Goal: Information Seeking & Learning: Learn about a topic

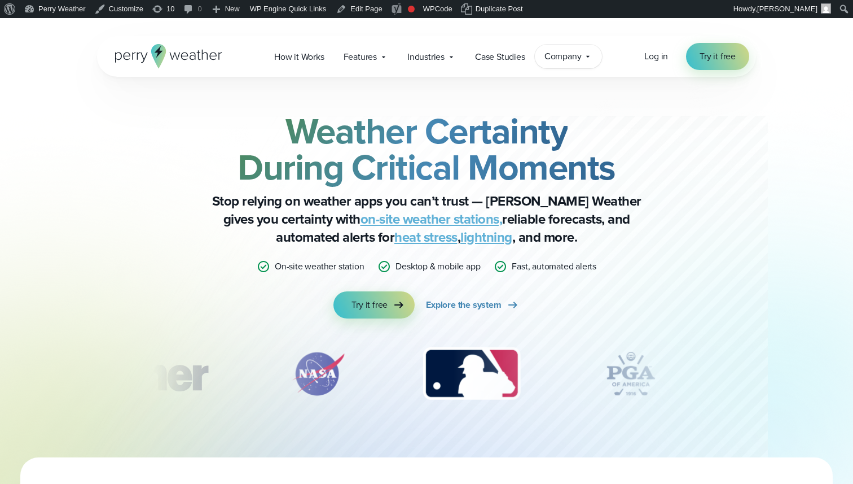
click at [573, 51] on span "Company" at bounding box center [562, 57] width 37 height 14
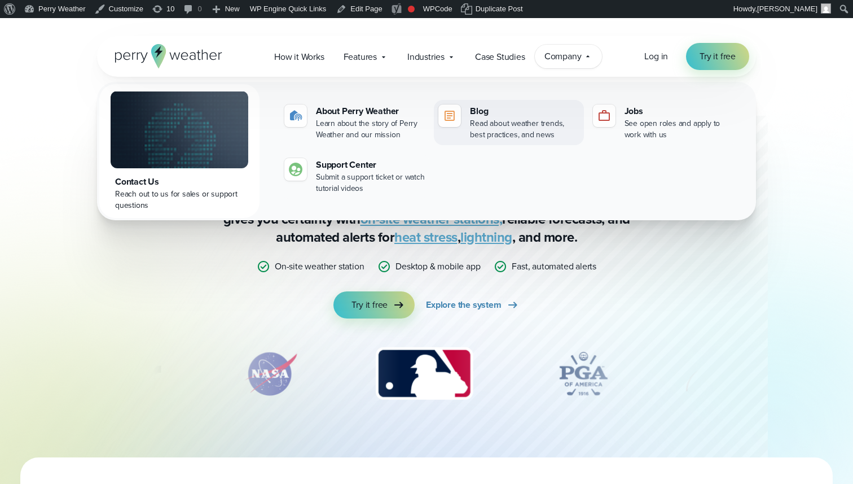
click at [519, 124] on div "Read about weather trends, best practices, and news" at bounding box center [524, 129] width 109 height 23
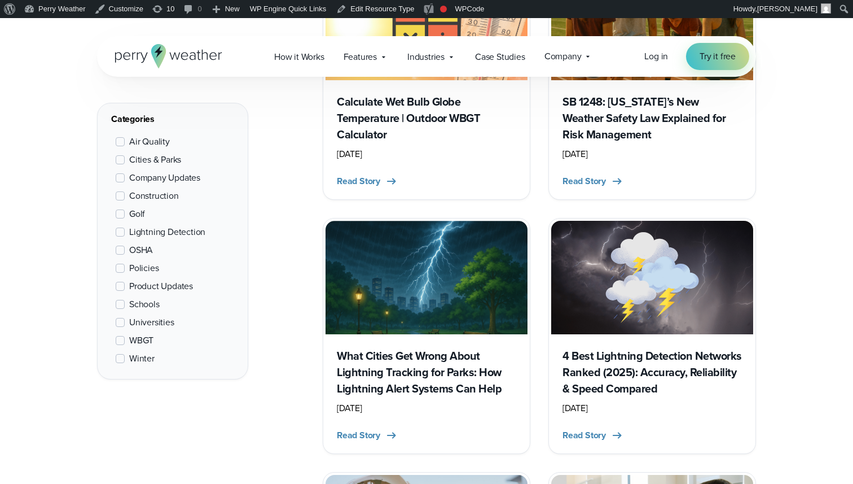
scroll to position [807, 0]
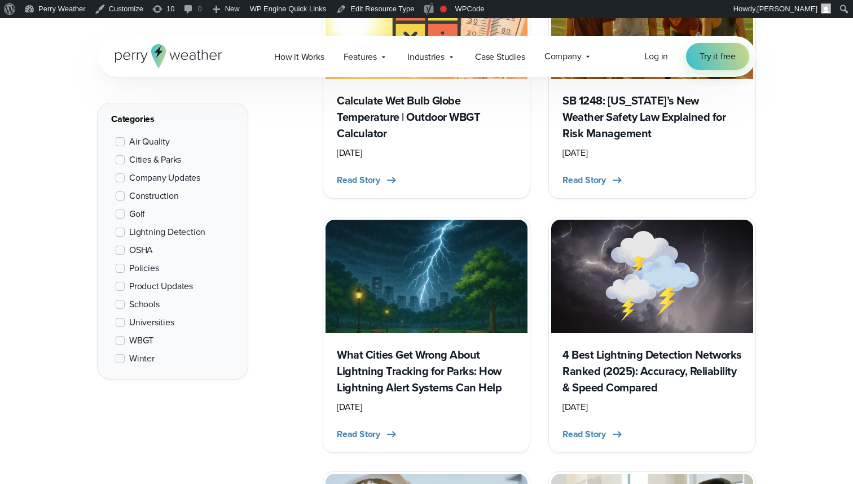
click at [425, 389] on h3 "What Cities Get Wrong About Lightning Tracking for Parks: How Lightning Alert S…" at bounding box center [426, 370] width 179 height 49
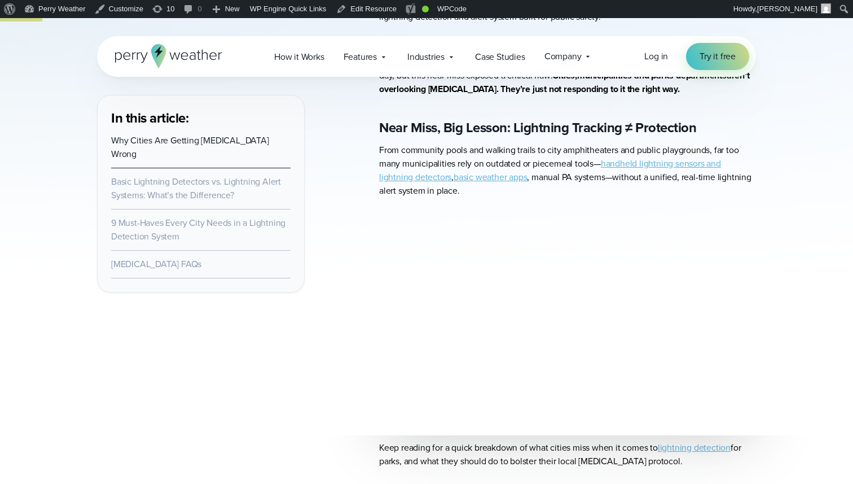
scroll to position [586, 0]
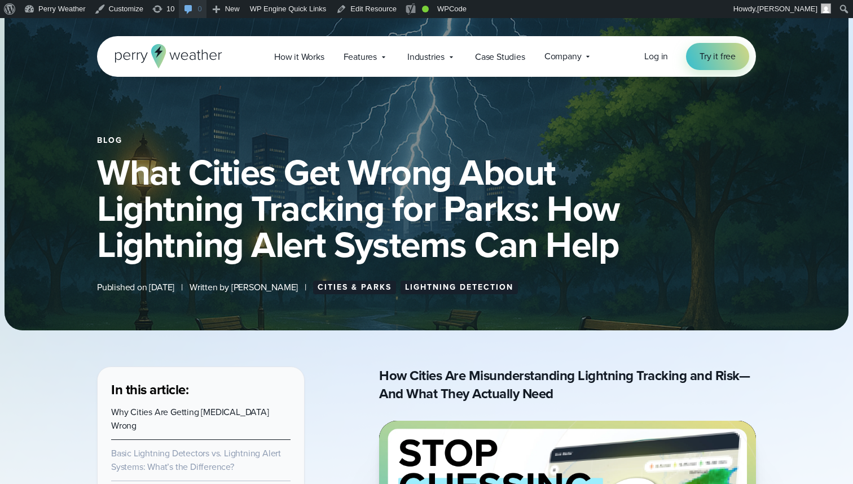
scroll to position [409, 0]
